Goal: Information Seeking & Learning: Learn about a topic

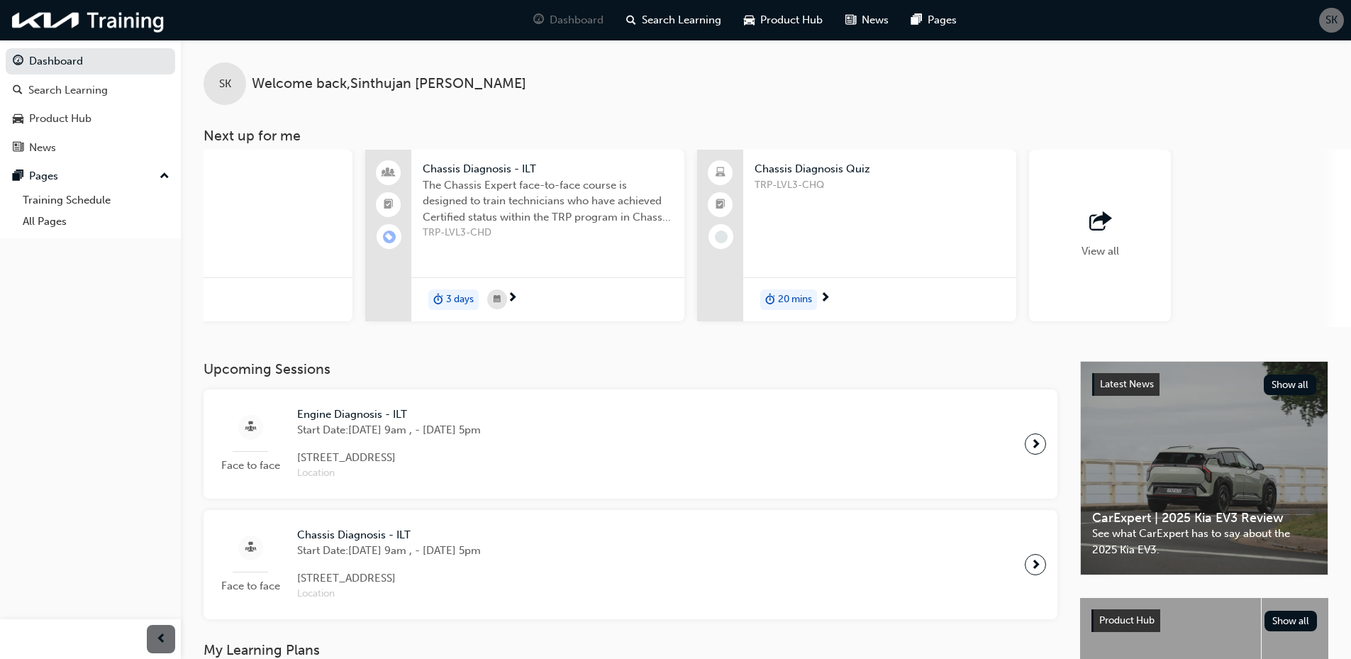
scroll to position [0, 842]
click at [1112, 235] on div "View all" at bounding box center [1092, 236] width 142 height 172
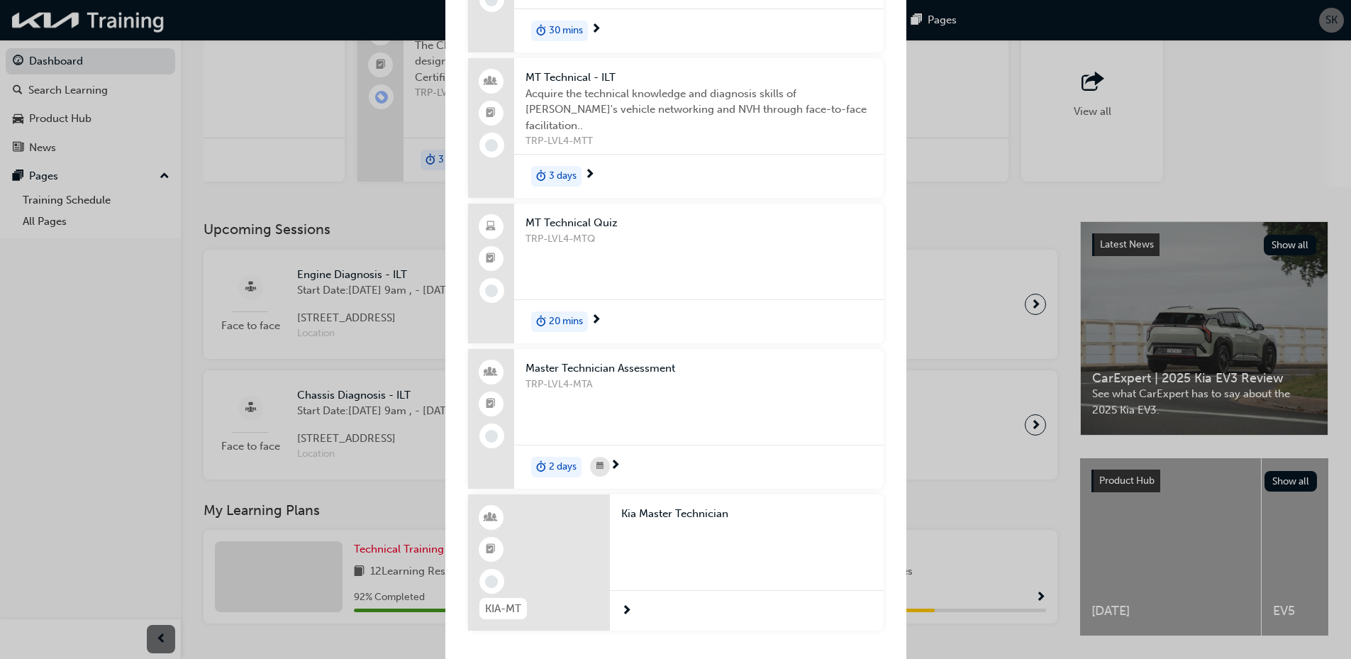
scroll to position [142, 0]
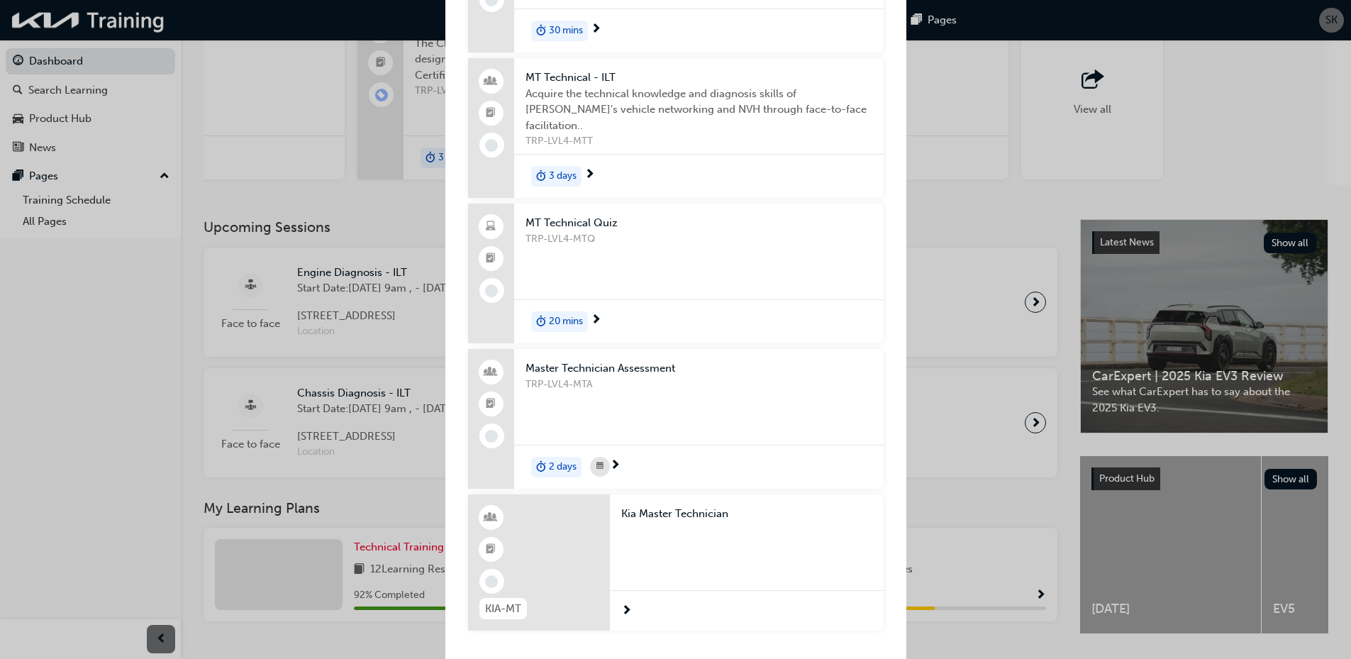
click at [957, 141] on div "Next up for me NME-TK1 Tasman (TK1) - New Model Training - eLearning Introducti…" at bounding box center [675, 329] width 1351 height 659
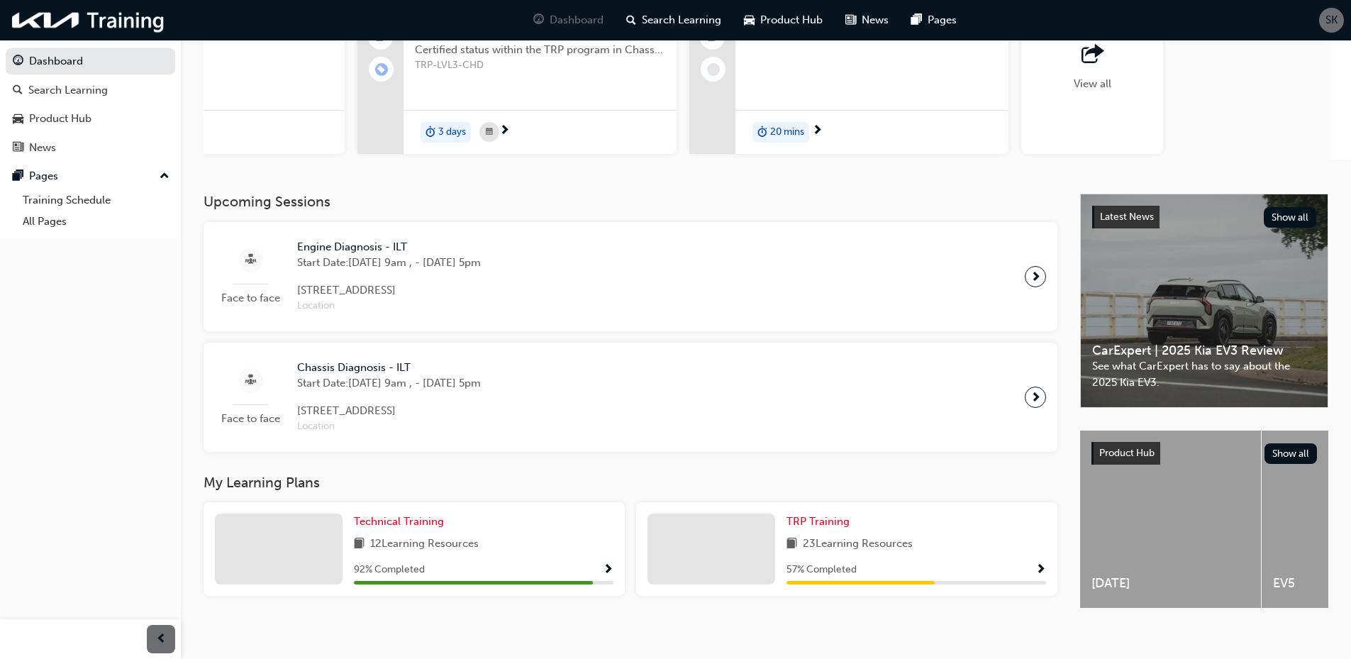
scroll to position [189, 0]
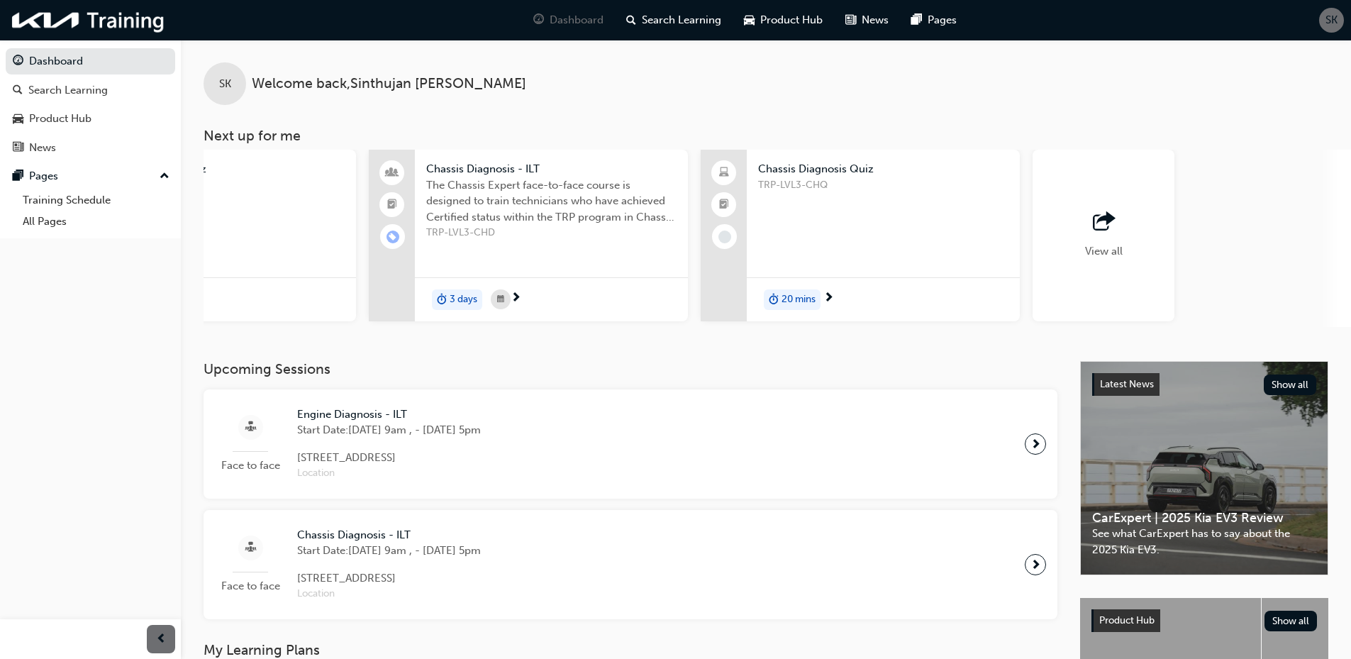
scroll to position [0, 842]
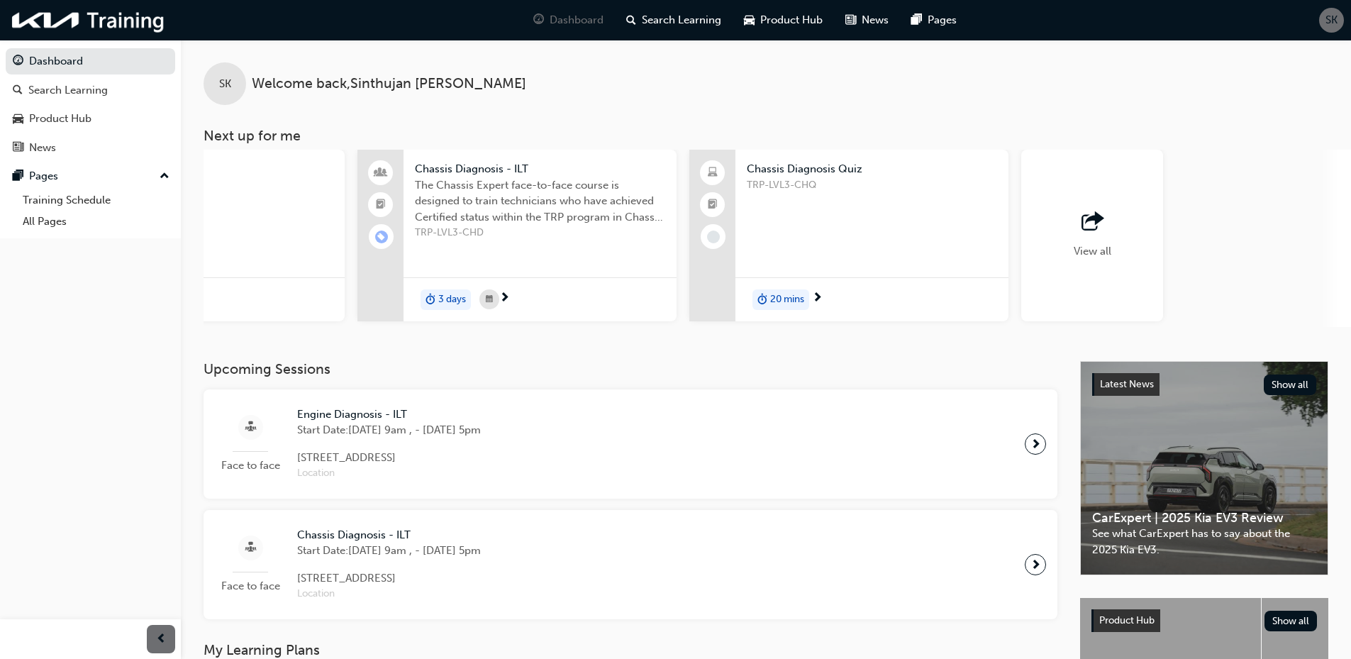
click at [1104, 235] on div "View all" at bounding box center [1092, 235] width 38 height 47
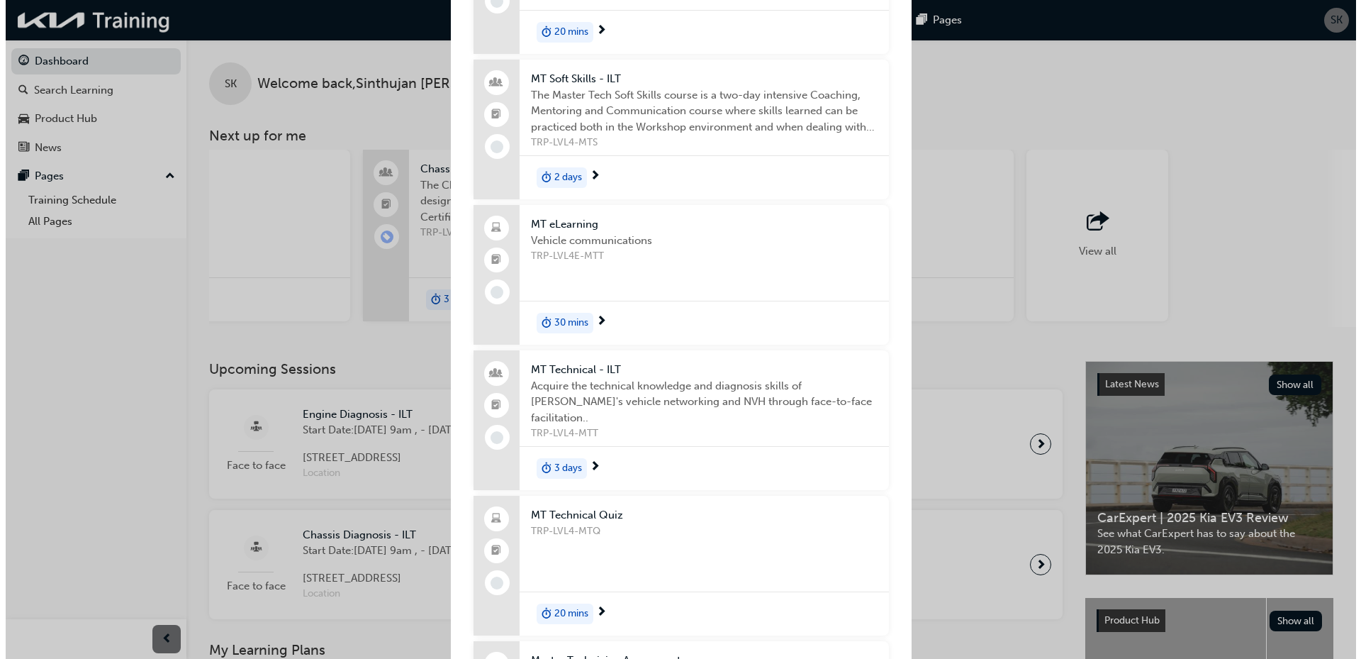
scroll to position [709, 0]
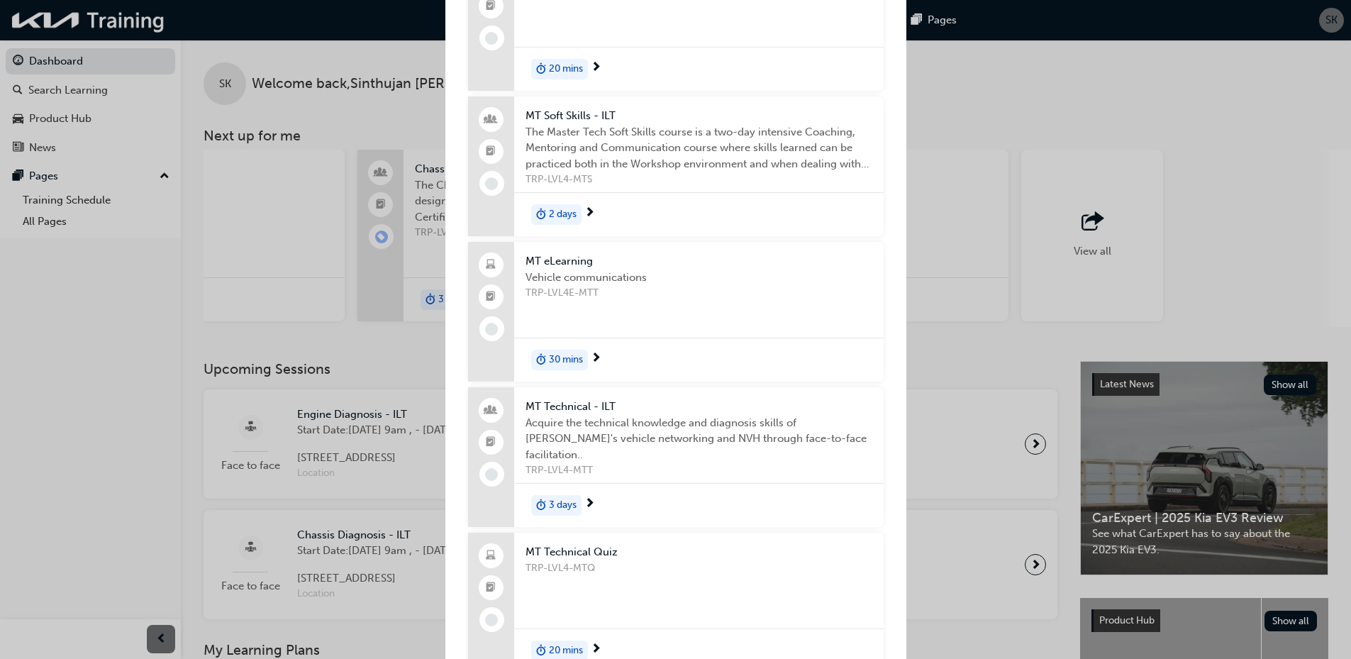
click at [691, 203] on div "2 days" at bounding box center [698, 214] width 369 height 45
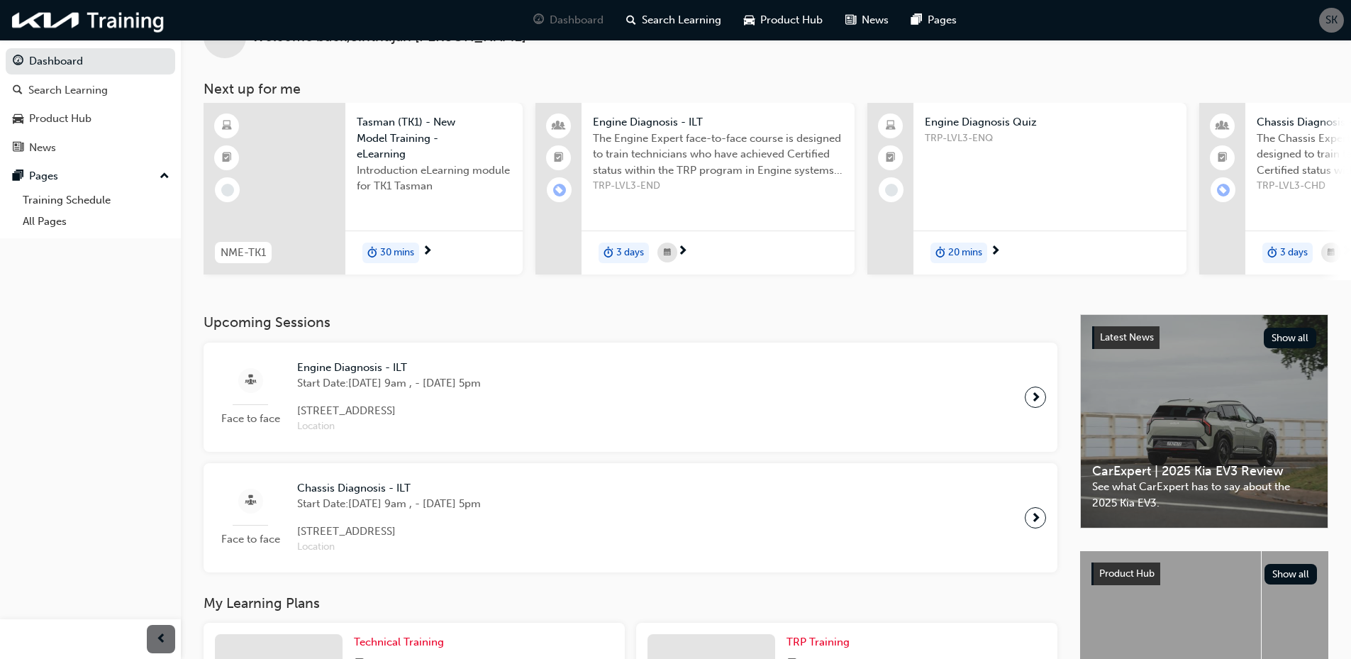
scroll to position [0, 842]
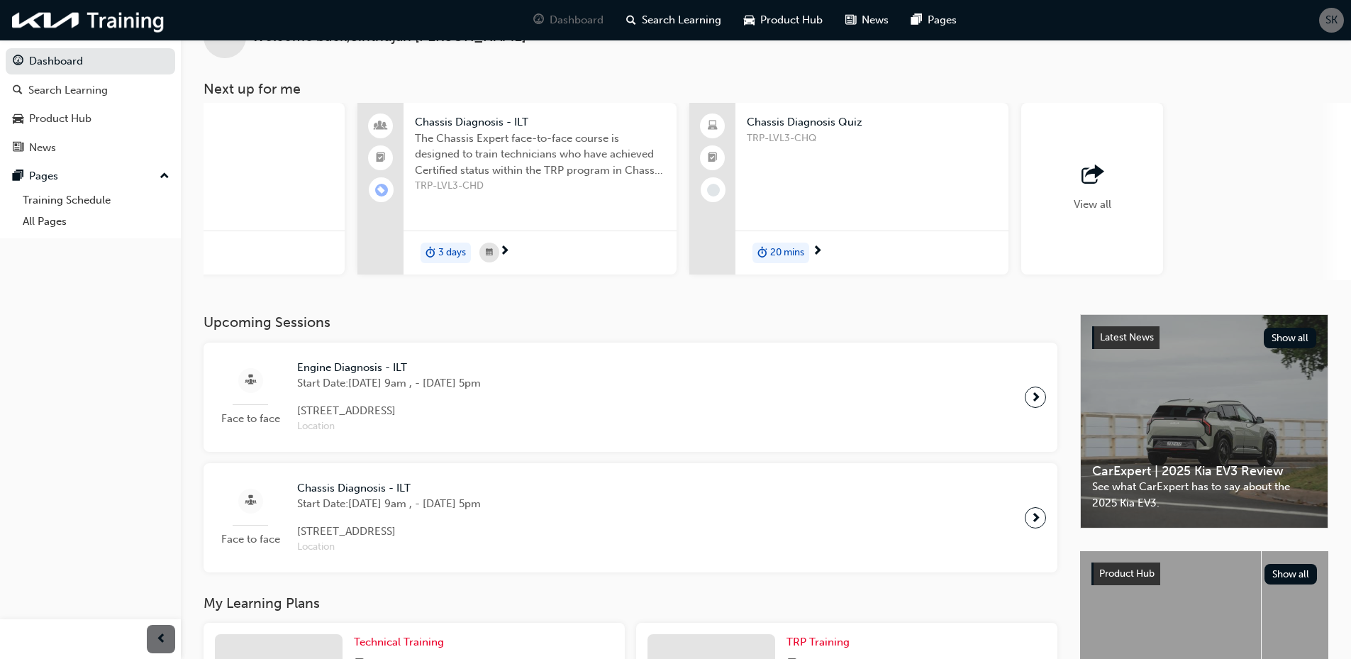
click at [1074, 192] on div "View all" at bounding box center [1092, 188] width 38 height 47
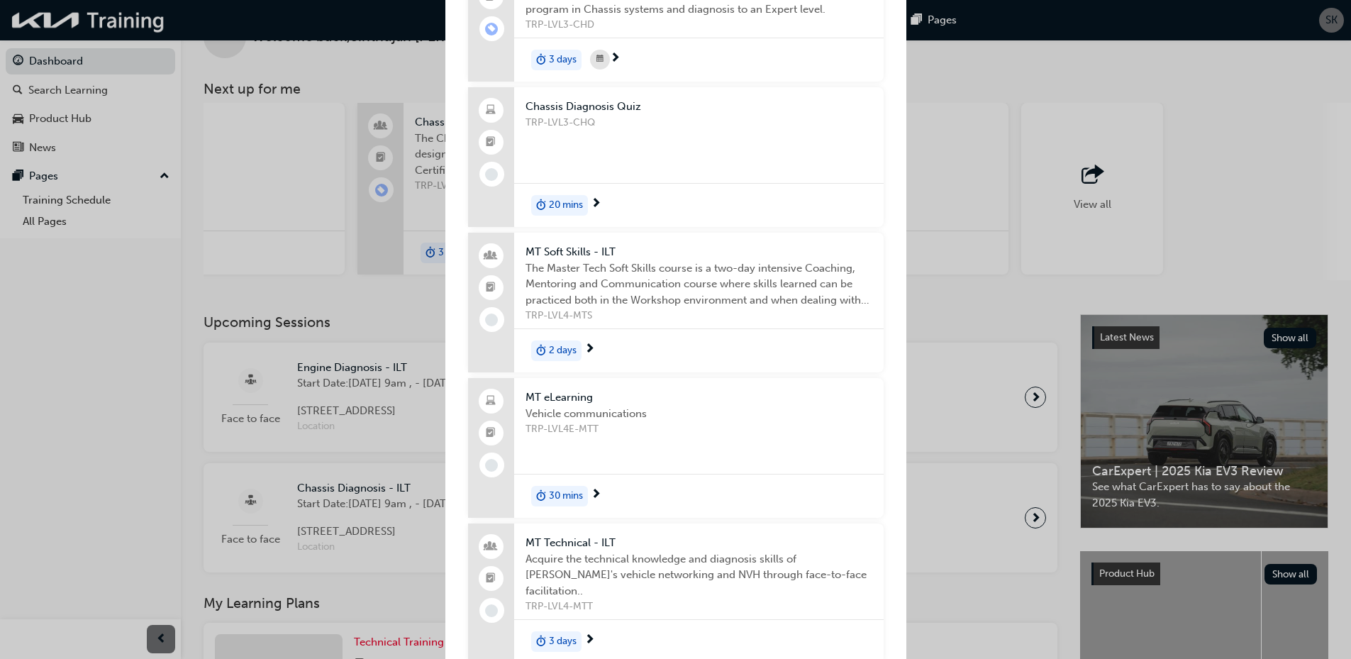
scroll to position [709, 0]
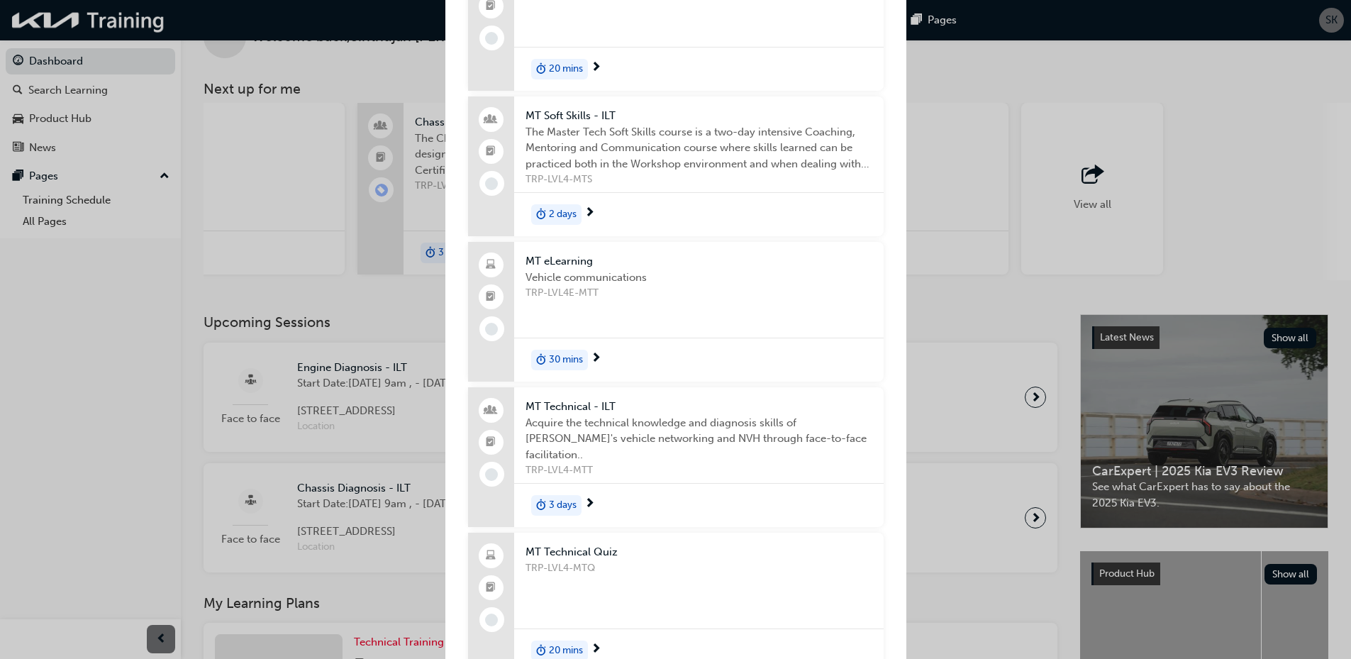
click at [708, 299] on span "TRP-LVL4E-MTT" at bounding box center [698, 293] width 347 height 16
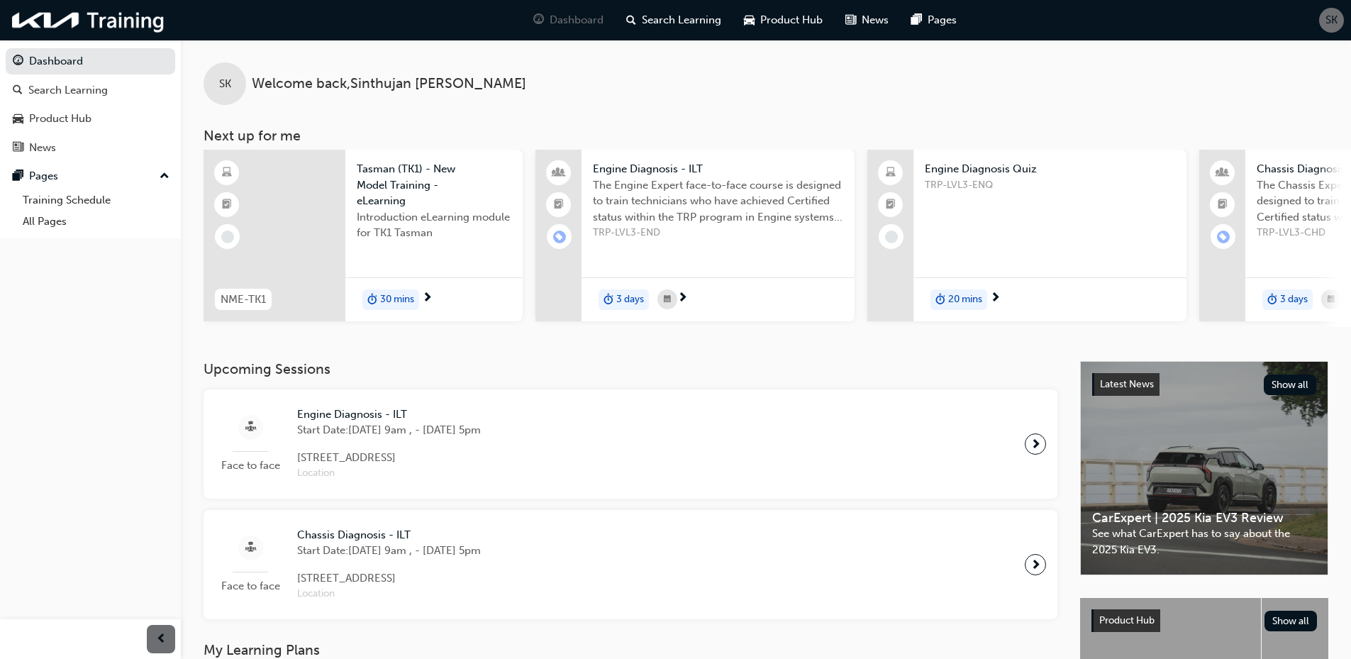
scroll to position [0, 842]
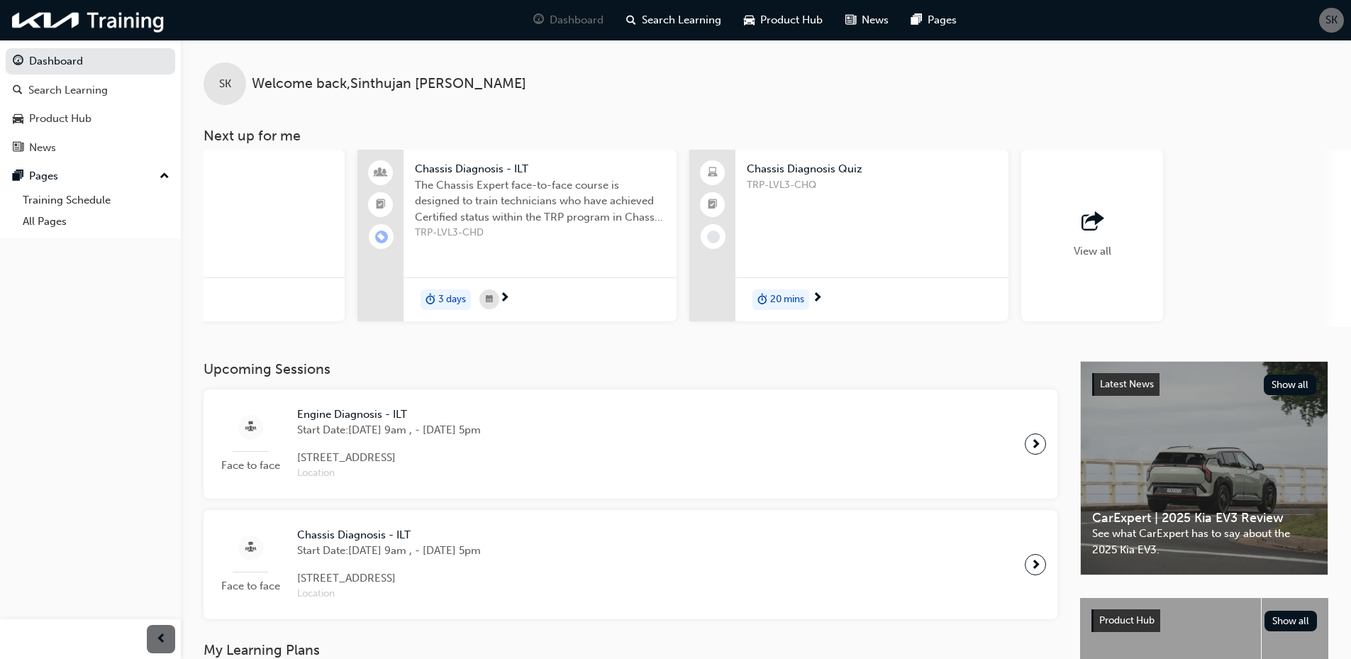
click at [1105, 201] on div "View all" at bounding box center [1092, 236] width 142 height 172
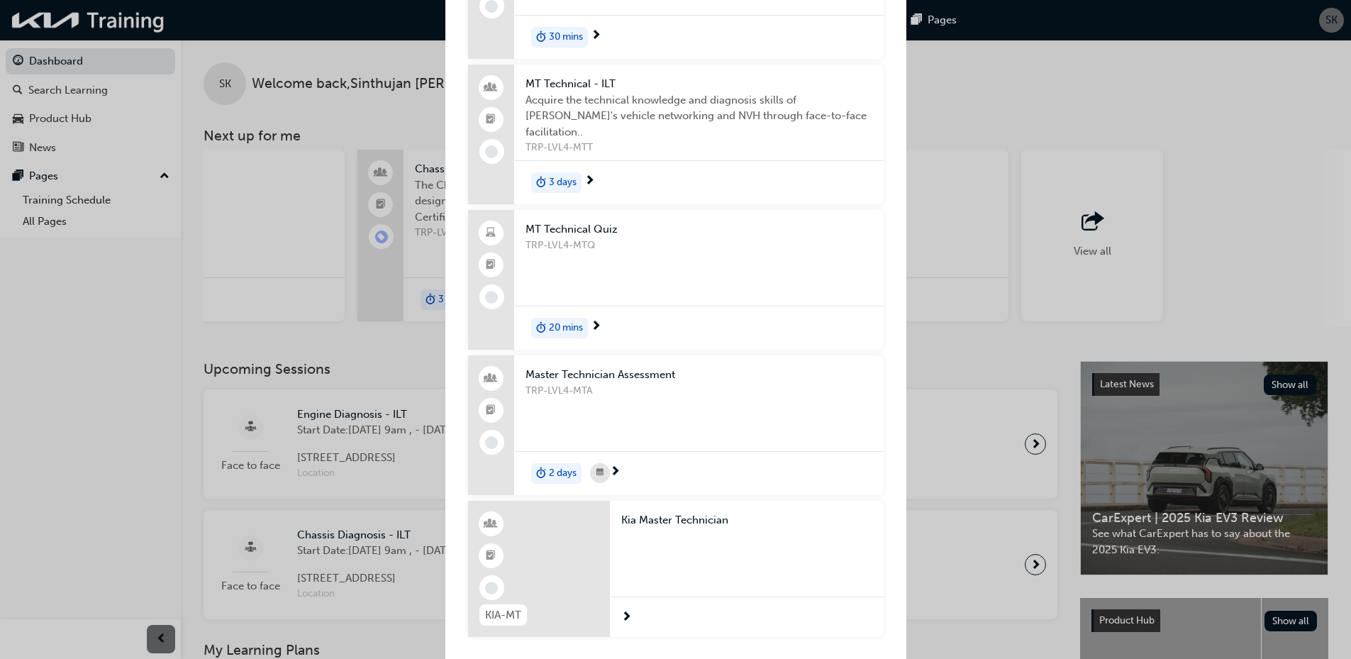
scroll to position [1038, 0]
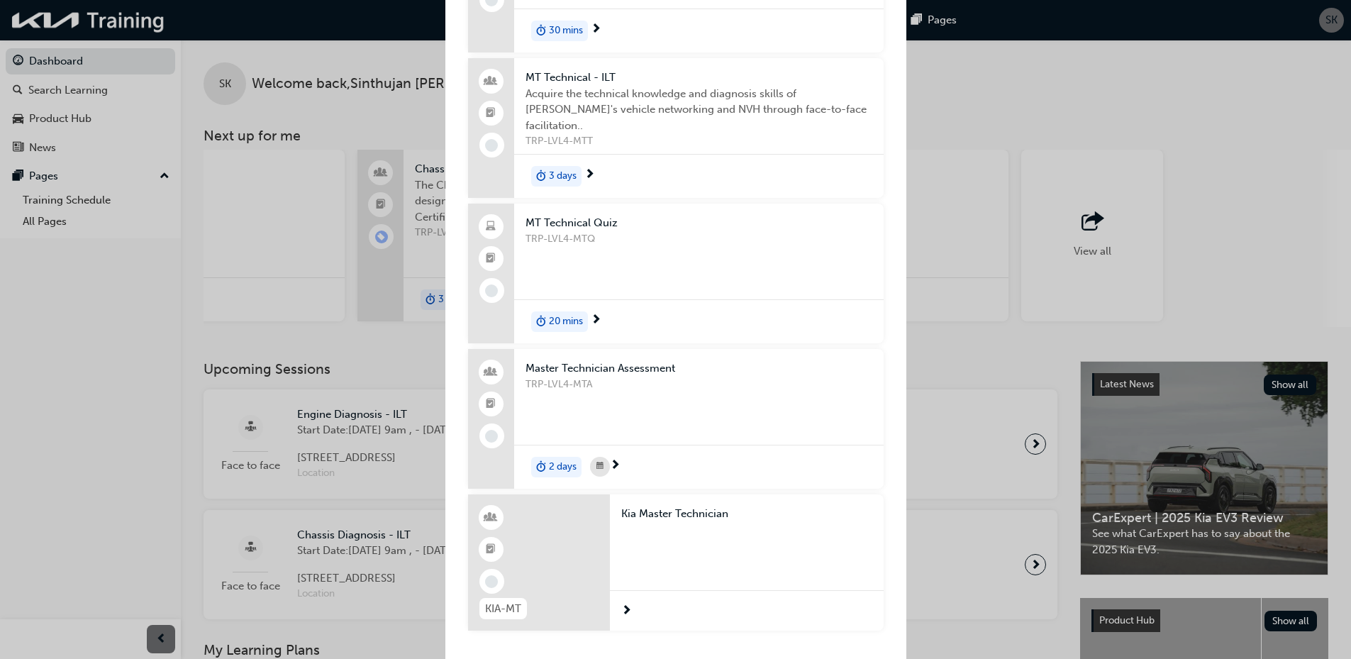
click at [647, 381] on span "TRP-LVL4-MTA" at bounding box center [698, 384] width 347 height 16
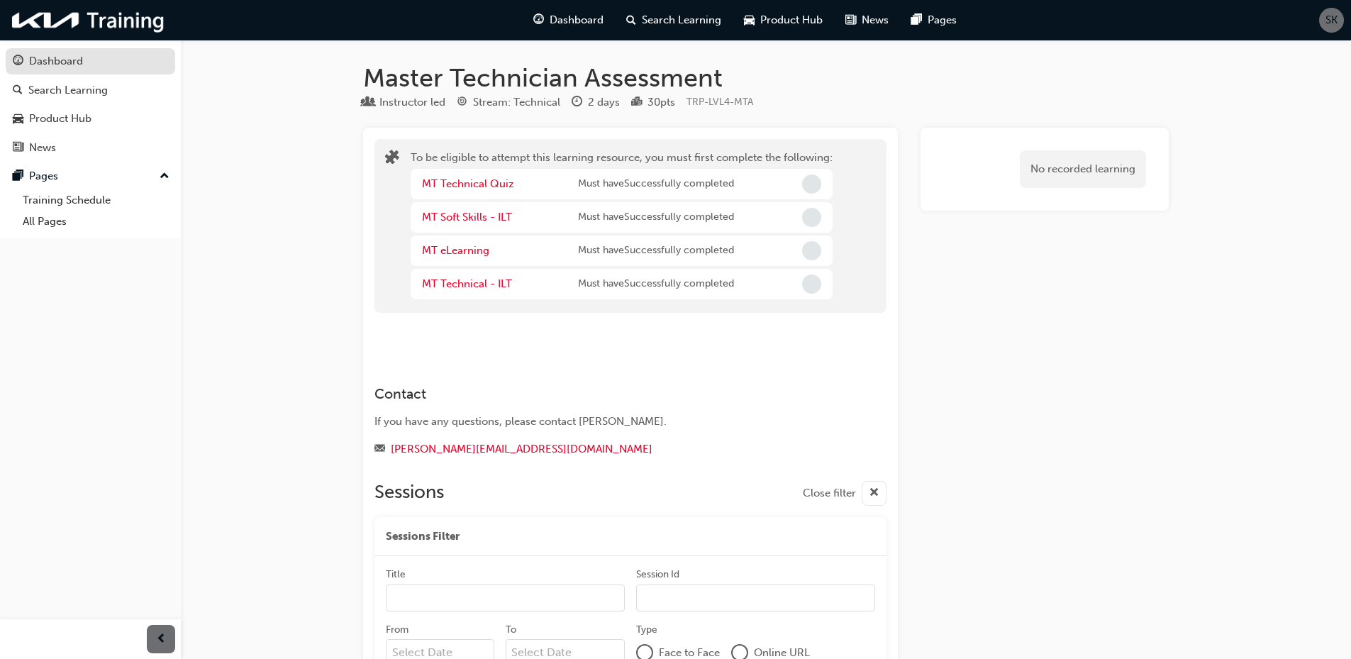
click at [59, 59] on div "Dashboard" at bounding box center [56, 61] width 54 height 16
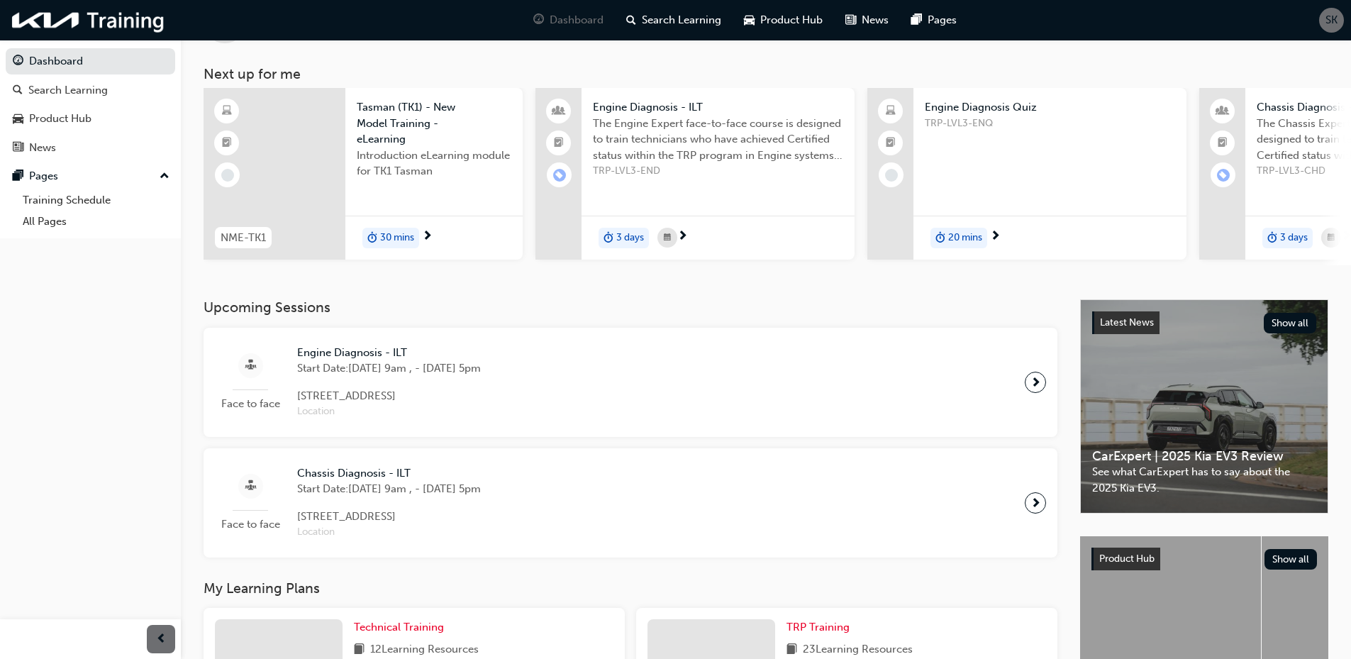
scroll to position [189, 0]
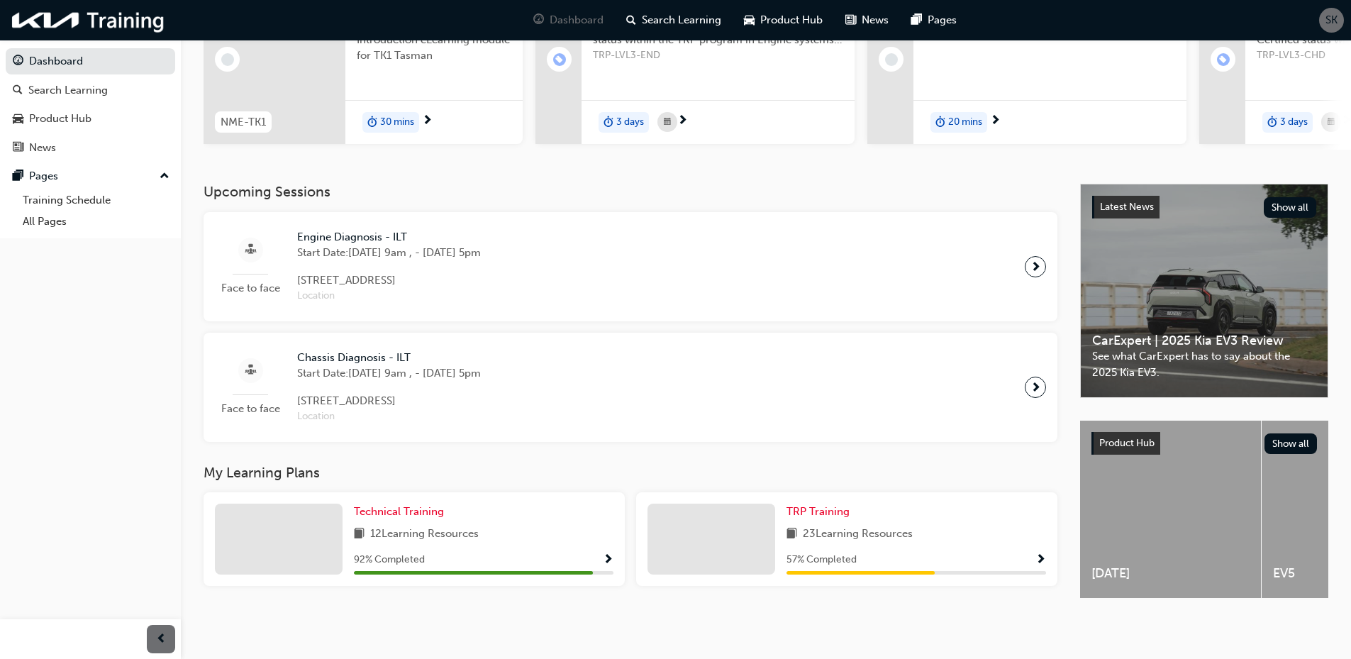
click at [479, 525] on span "12 Learning Resources" at bounding box center [424, 534] width 108 height 18
click at [818, 510] on span "TRP Training" at bounding box center [817, 511] width 63 height 13
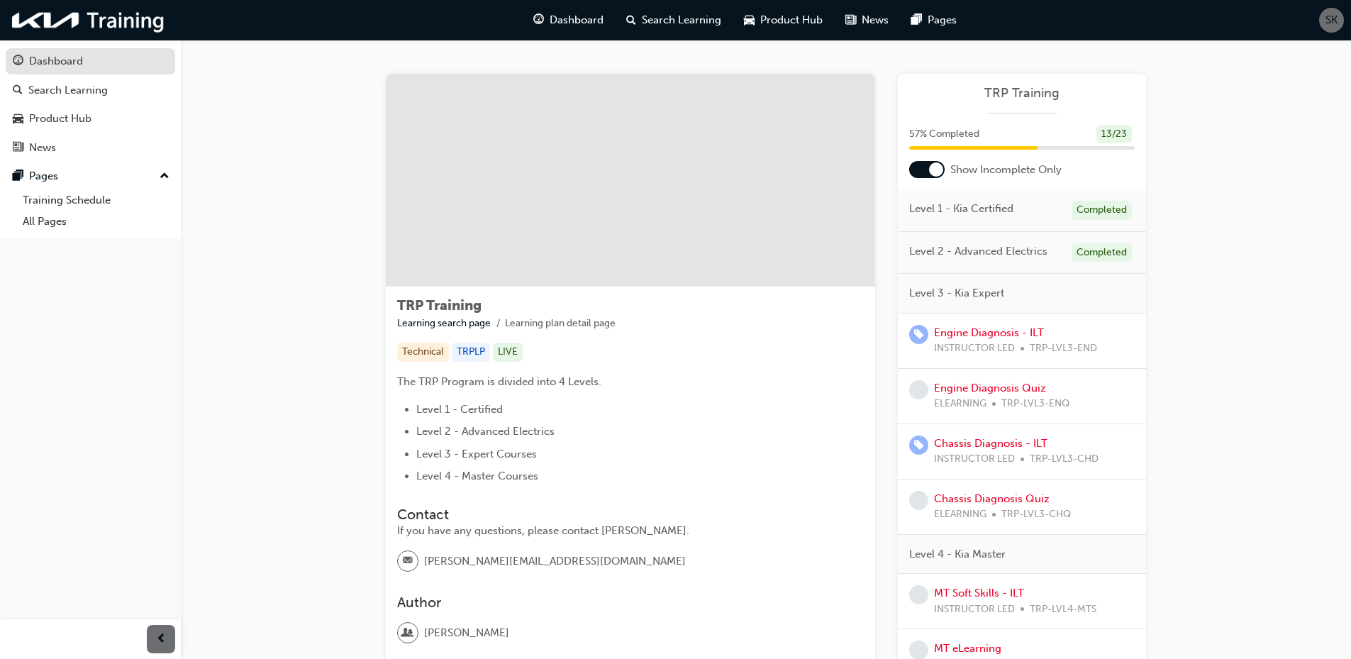
click at [59, 69] on div "Dashboard" at bounding box center [56, 61] width 54 height 16
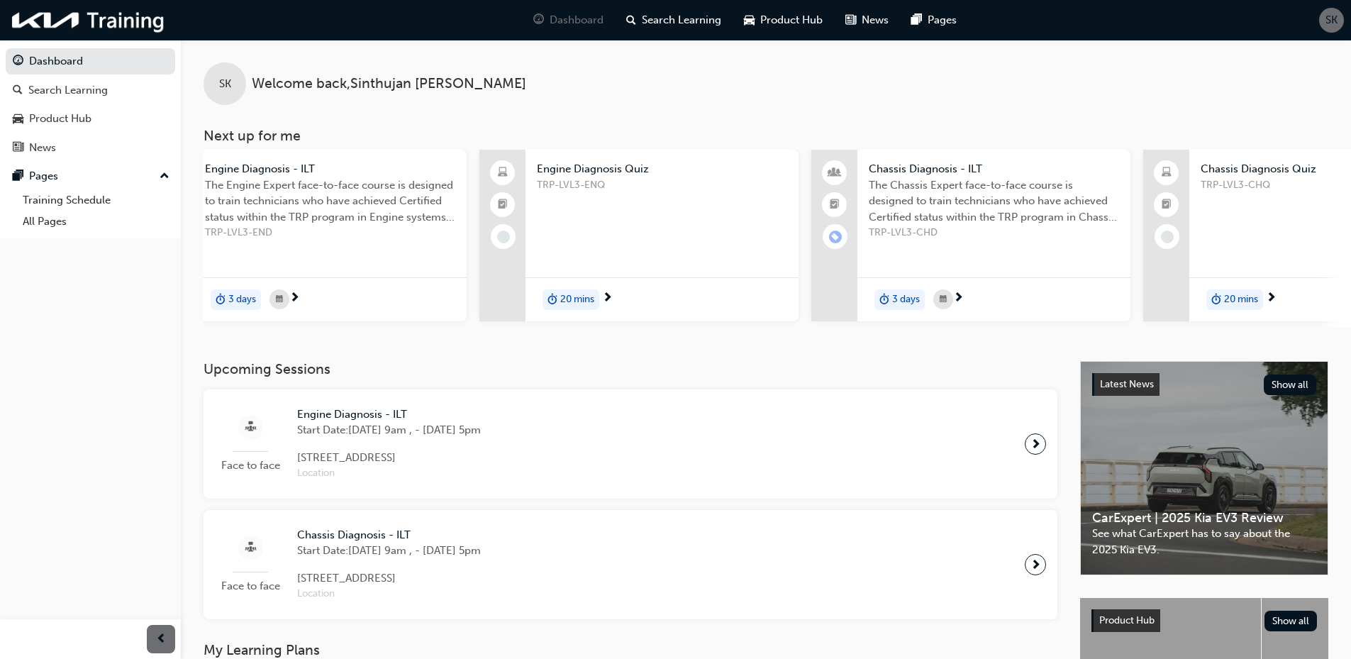
scroll to position [0, 842]
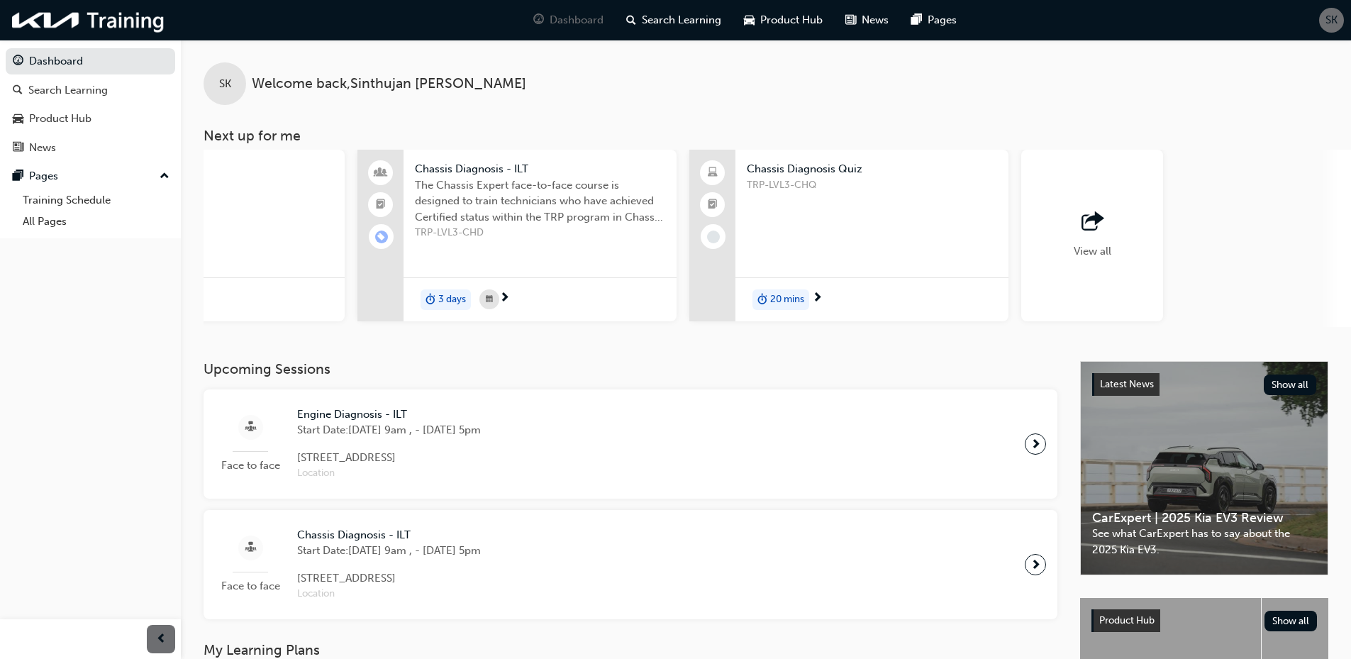
click at [1092, 220] on span "outbound-icon" at bounding box center [1091, 222] width 21 height 20
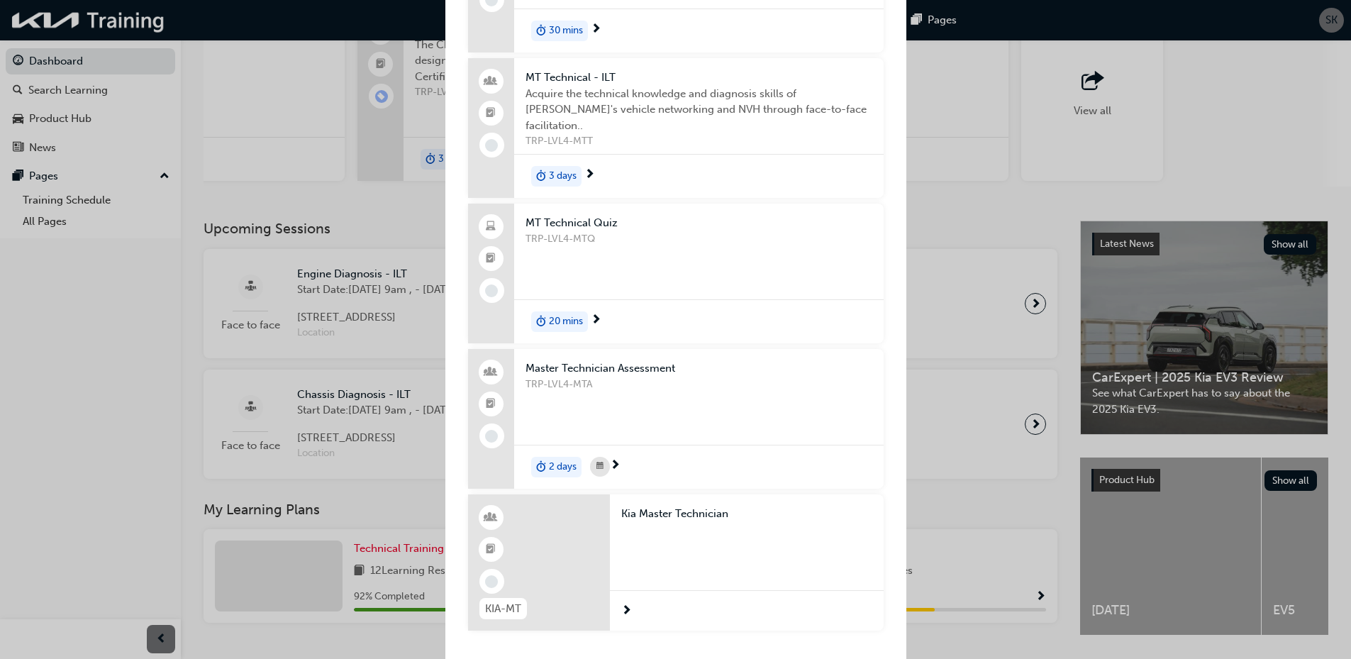
scroll to position [142, 0]
click at [687, 509] on span "Kia Master Technician" at bounding box center [746, 513] width 251 height 16
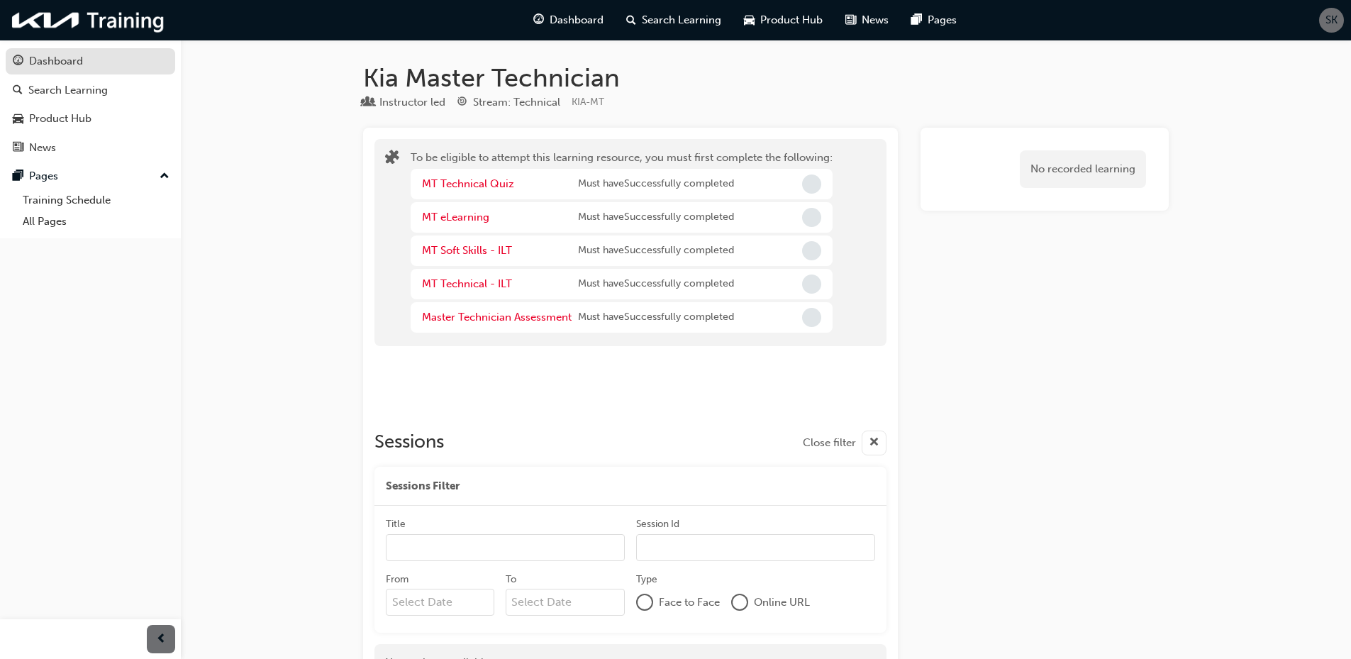
click at [44, 62] on div "Dashboard" at bounding box center [56, 61] width 54 height 16
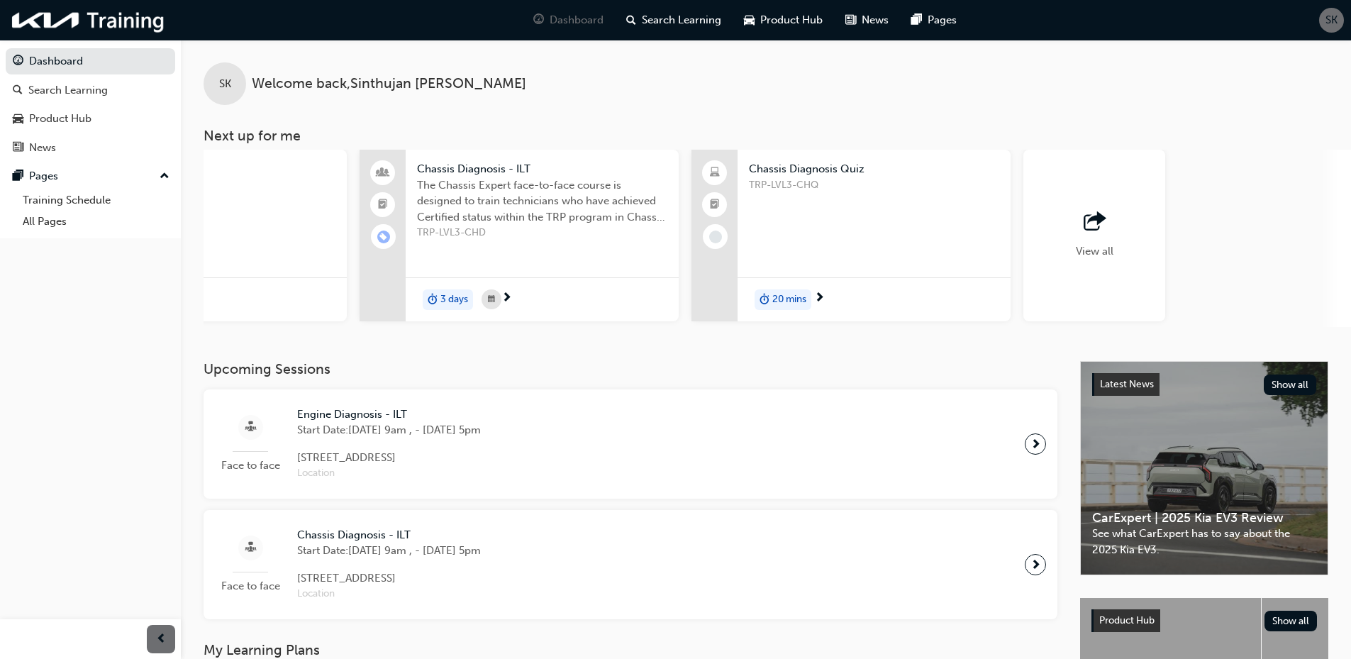
scroll to position [0, 842]
click at [1079, 247] on span "View all" at bounding box center [1092, 251] width 38 height 13
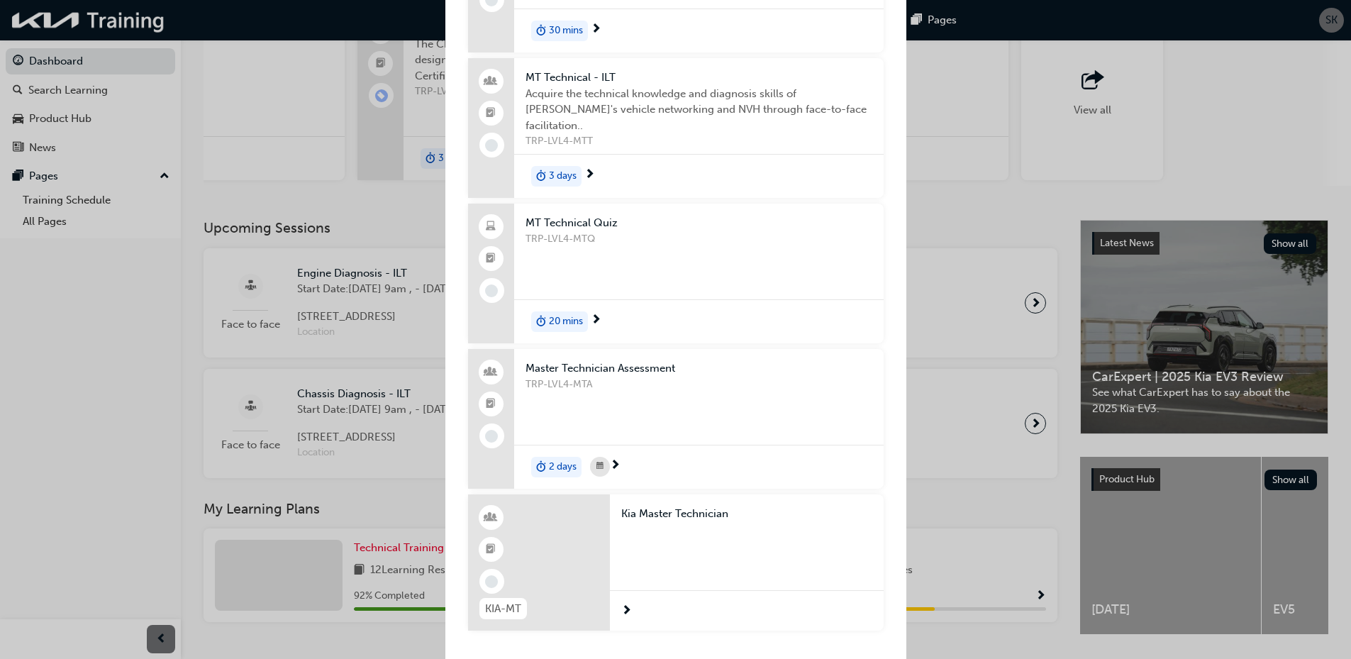
scroll to position [142, 0]
click at [488, 546] on span "booktick-icon" at bounding box center [491, 549] width 10 height 18
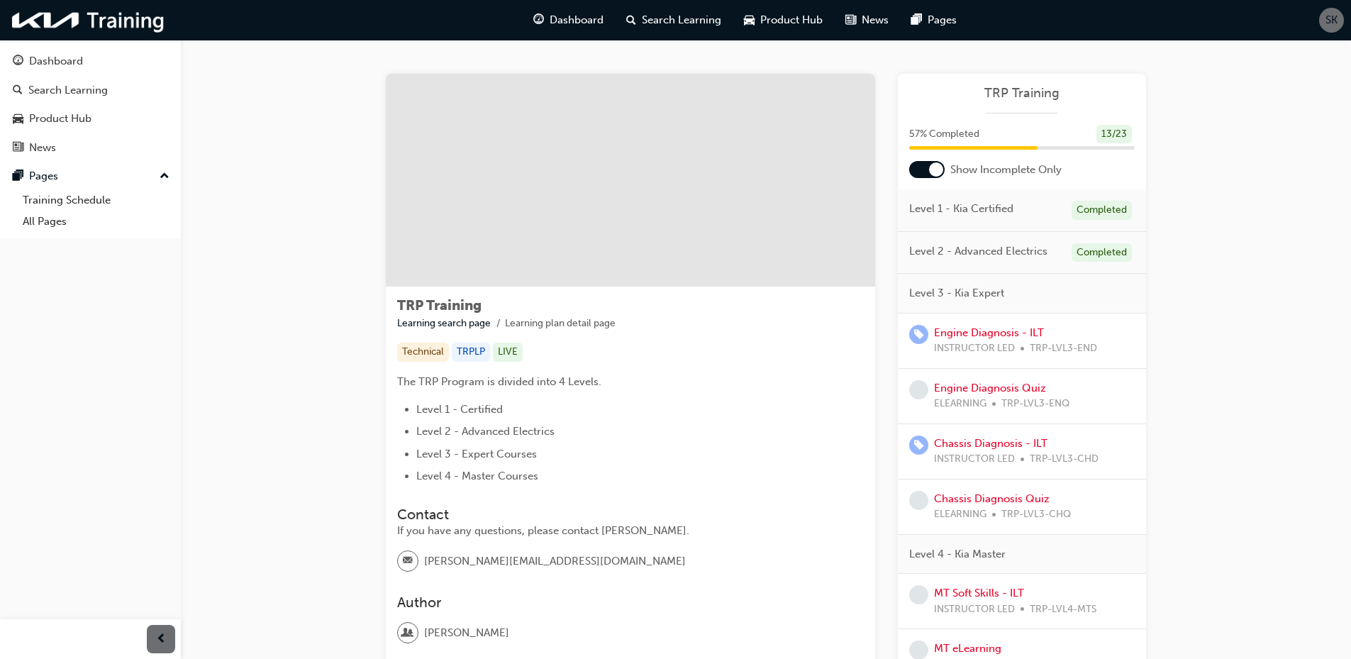
click at [932, 169] on div at bounding box center [936, 169] width 14 height 14
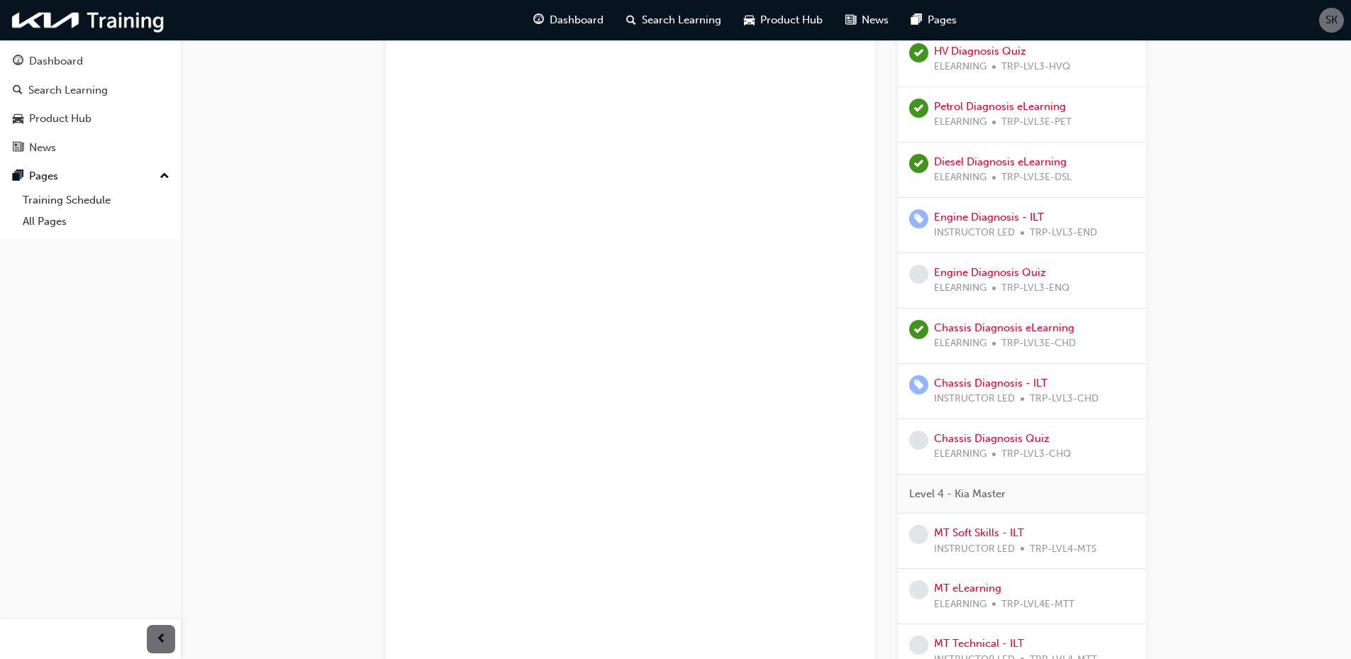
scroll to position [780, 0]
click at [1007, 325] on link "Chassis Diagnosis eLearning" at bounding box center [1004, 326] width 140 height 13
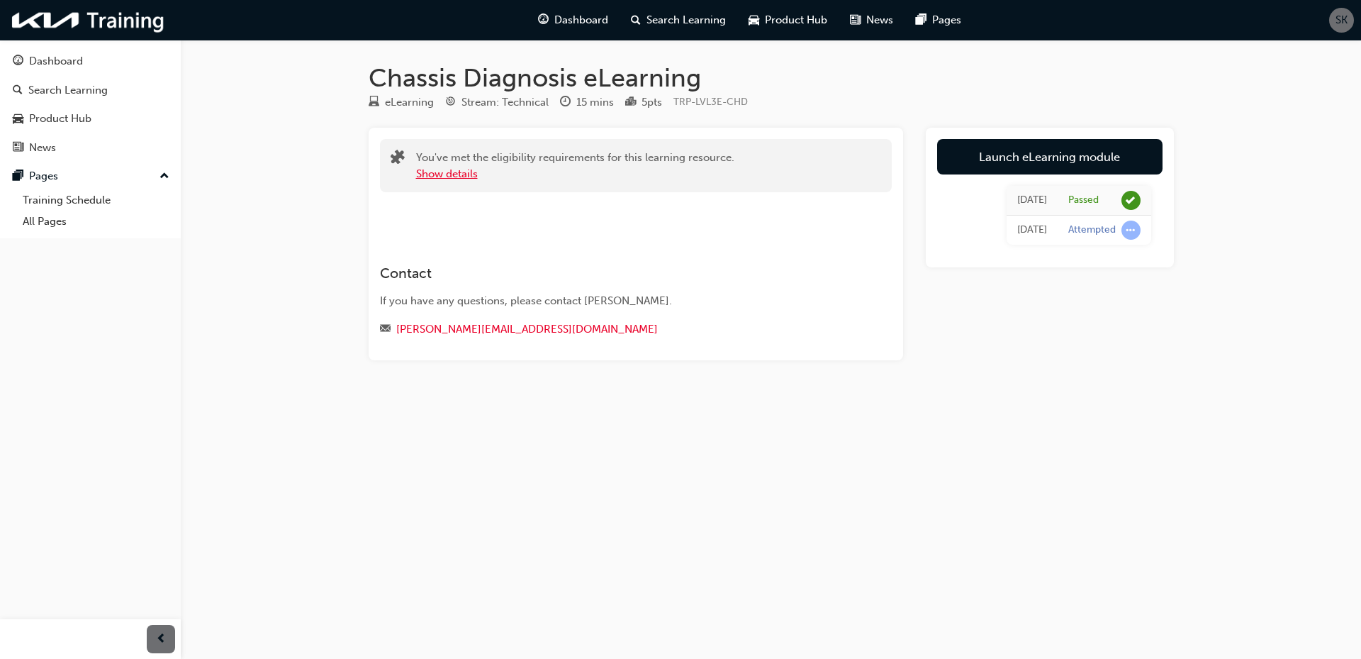
click at [448, 171] on button "Show details" at bounding box center [447, 174] width 62 height 16
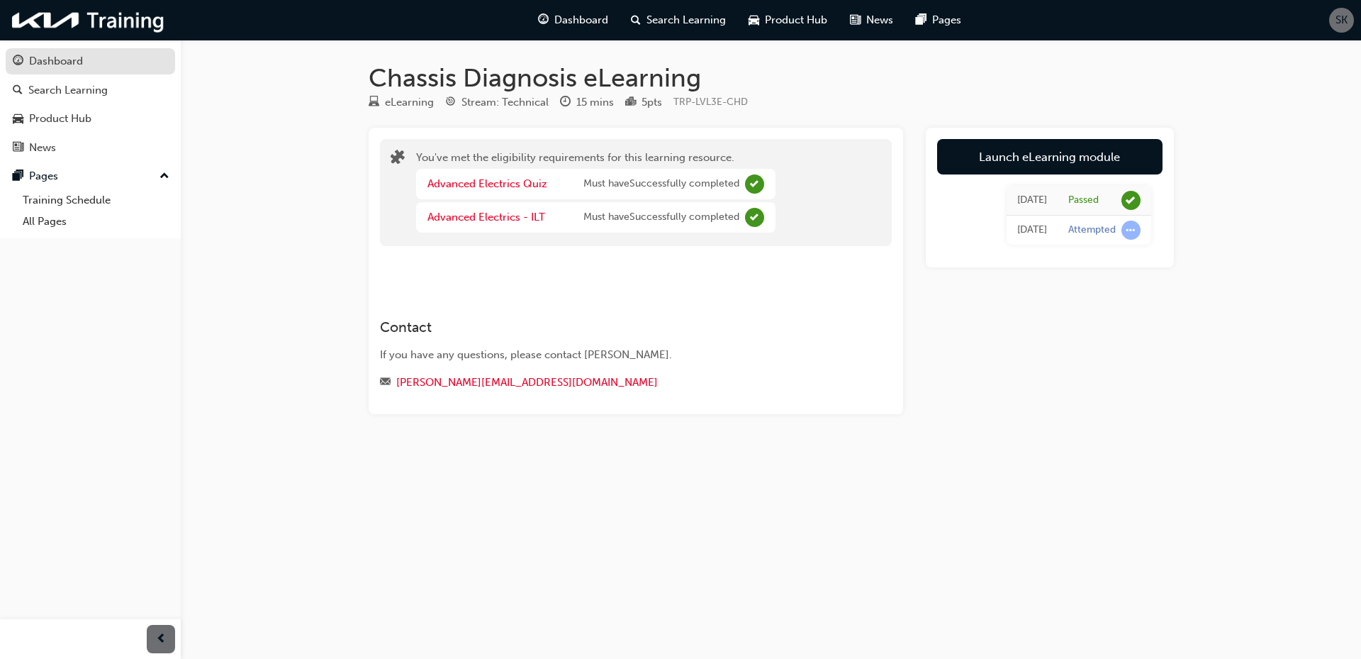
click at [62, 56] on div "Dashboard" at bounding box center [56, 61] width 54 height 16
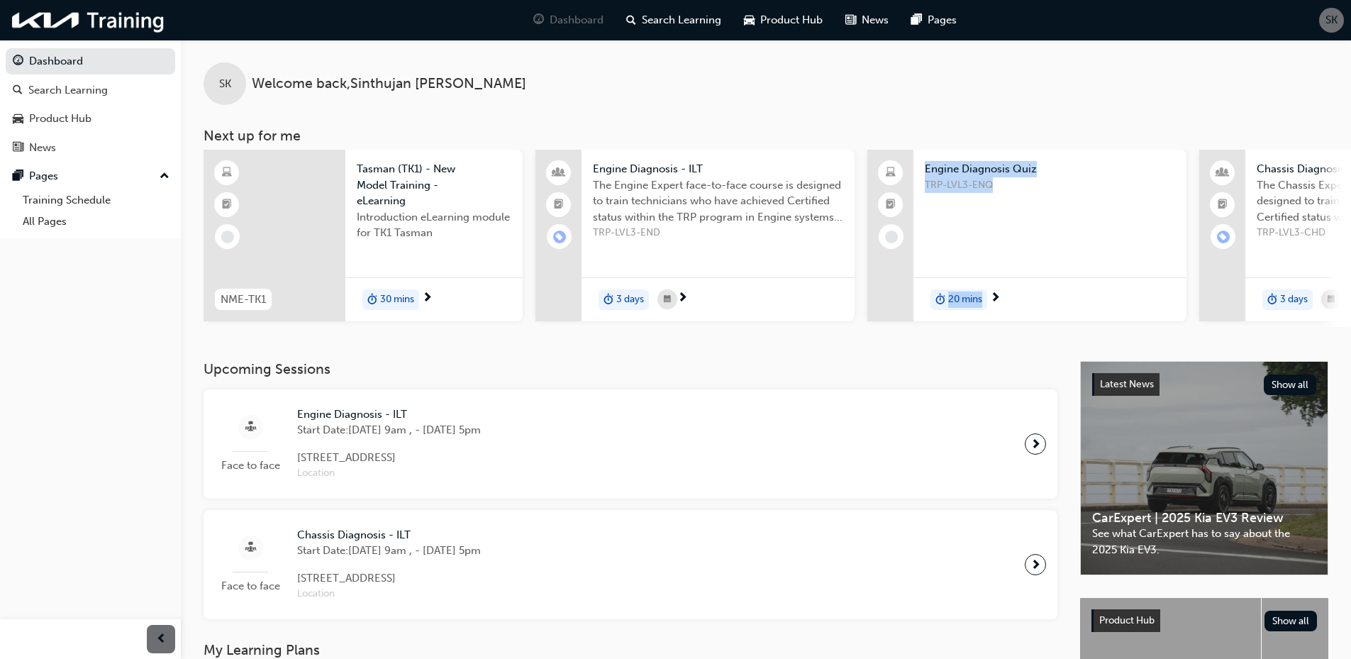
drag, startPoint x: 822, startPoint y: 333, endPoint x: 1031, endPoint y: 330, distance: 208.5
click at [1031, 327] on div "NME-TK1 Tasman (TK1) - New Model Training - eLearning Introduction eLearning mo…" at bounding box center [776, 238] width 1147 height 177
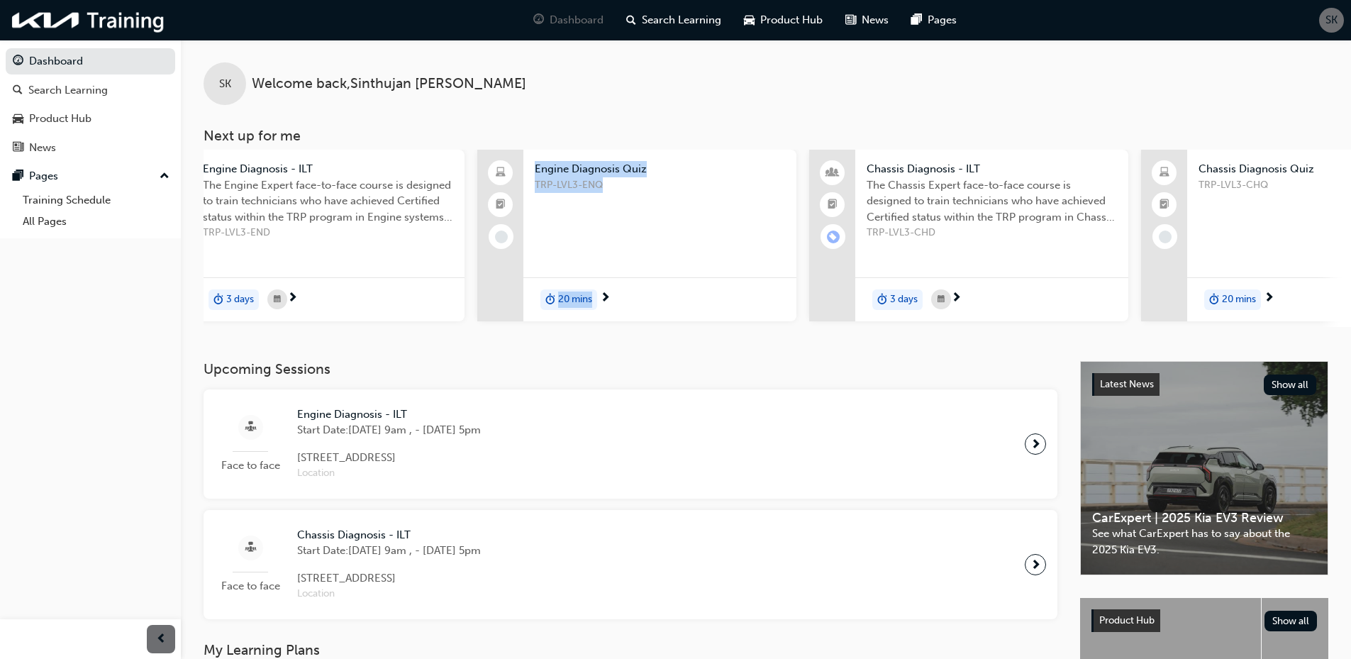
scroll to position [0, 388]
click at [988, 218] on span "The Chassis Expert face-to-face course is designed to train technicians who hav…" at bounding box center [993, 201] width 250 height 48
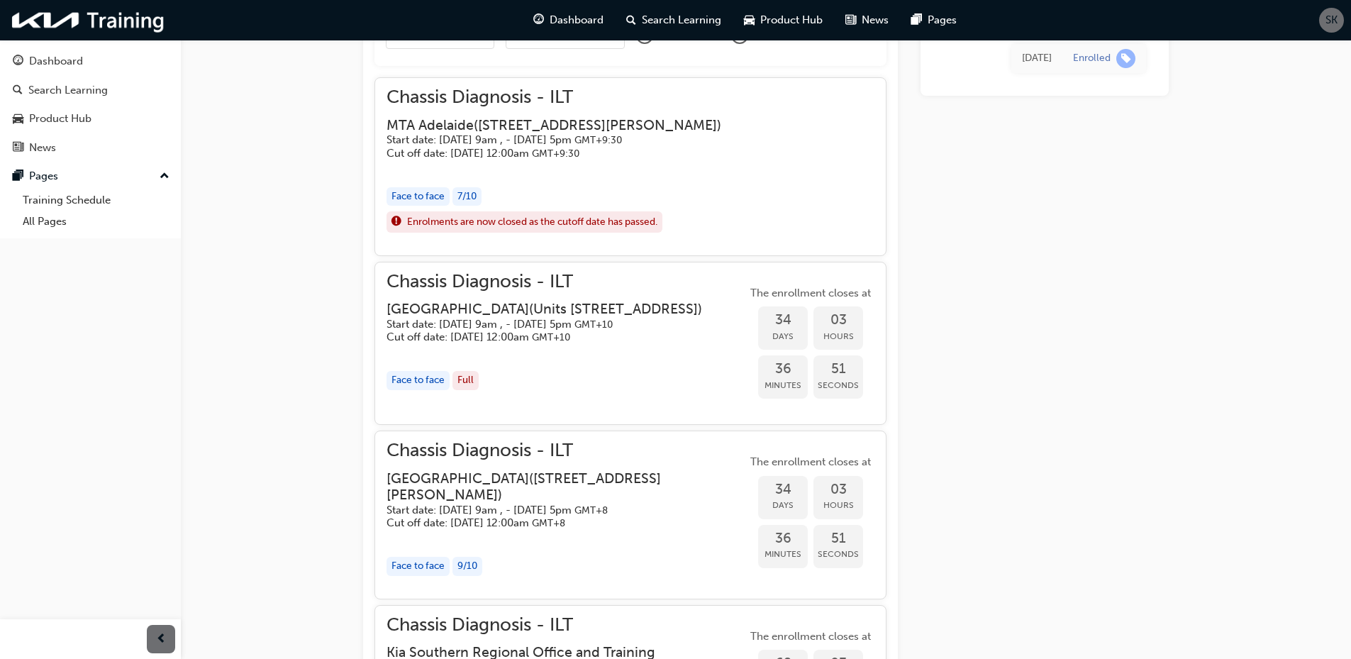
scroll to position [657, 0]
